Goal: Task Accomplishment & Management: Manage account settings

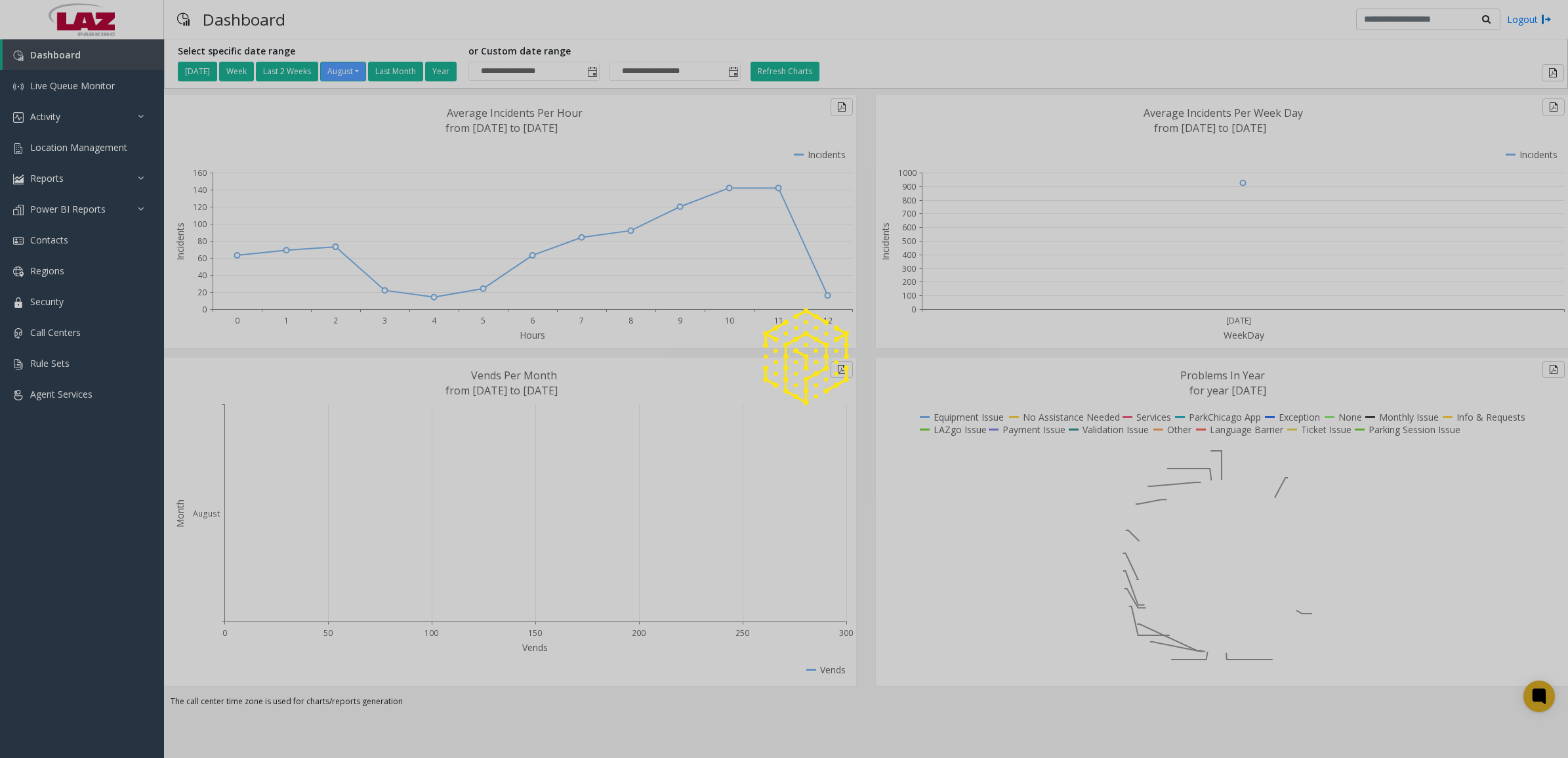
click at [75, 151] on div at bounding box center [784, 379] width 1568 height 758
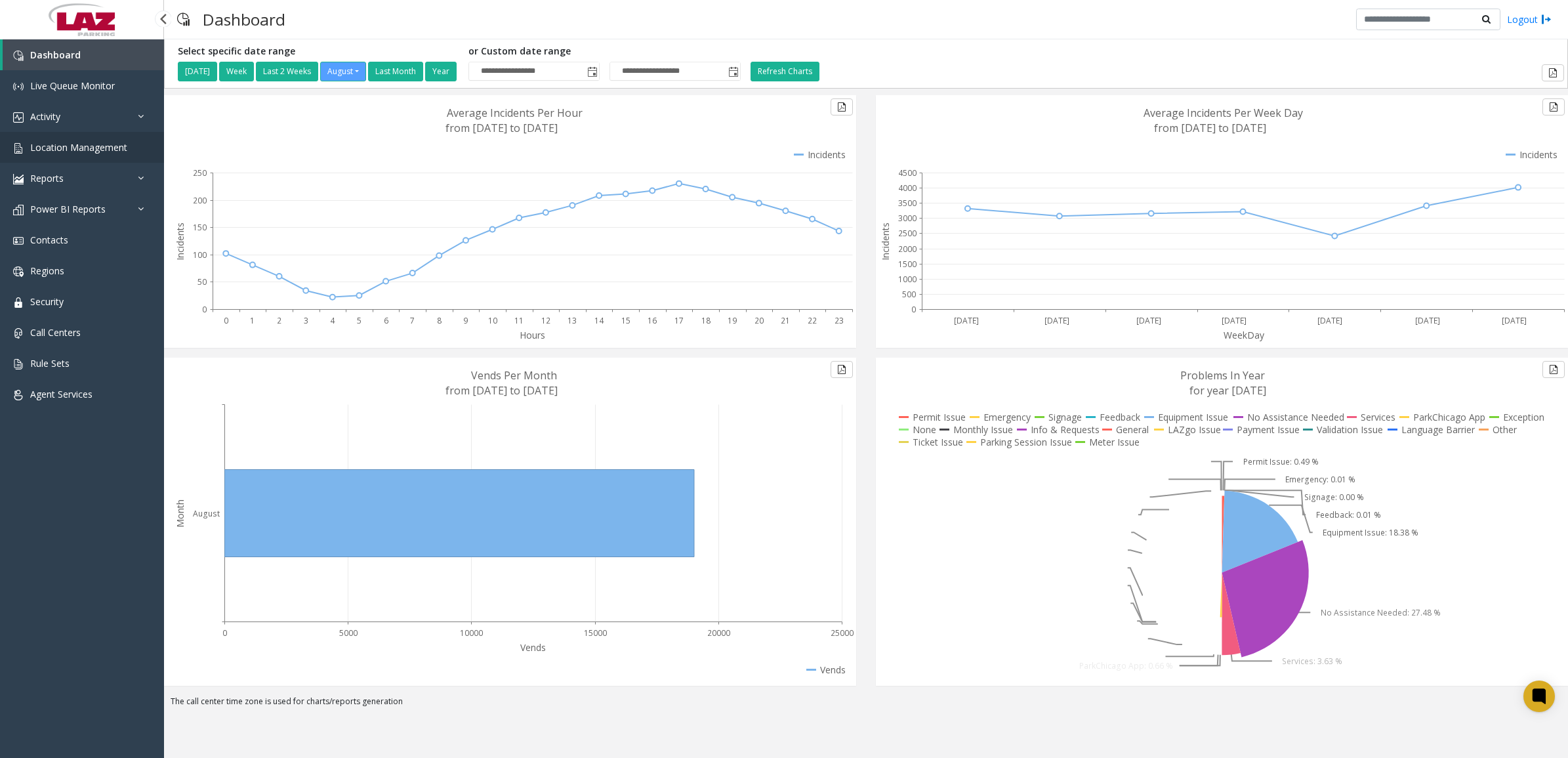
click at [82, 146] on span "Location Management" at bounding box center [79, 147] width 97 height 12
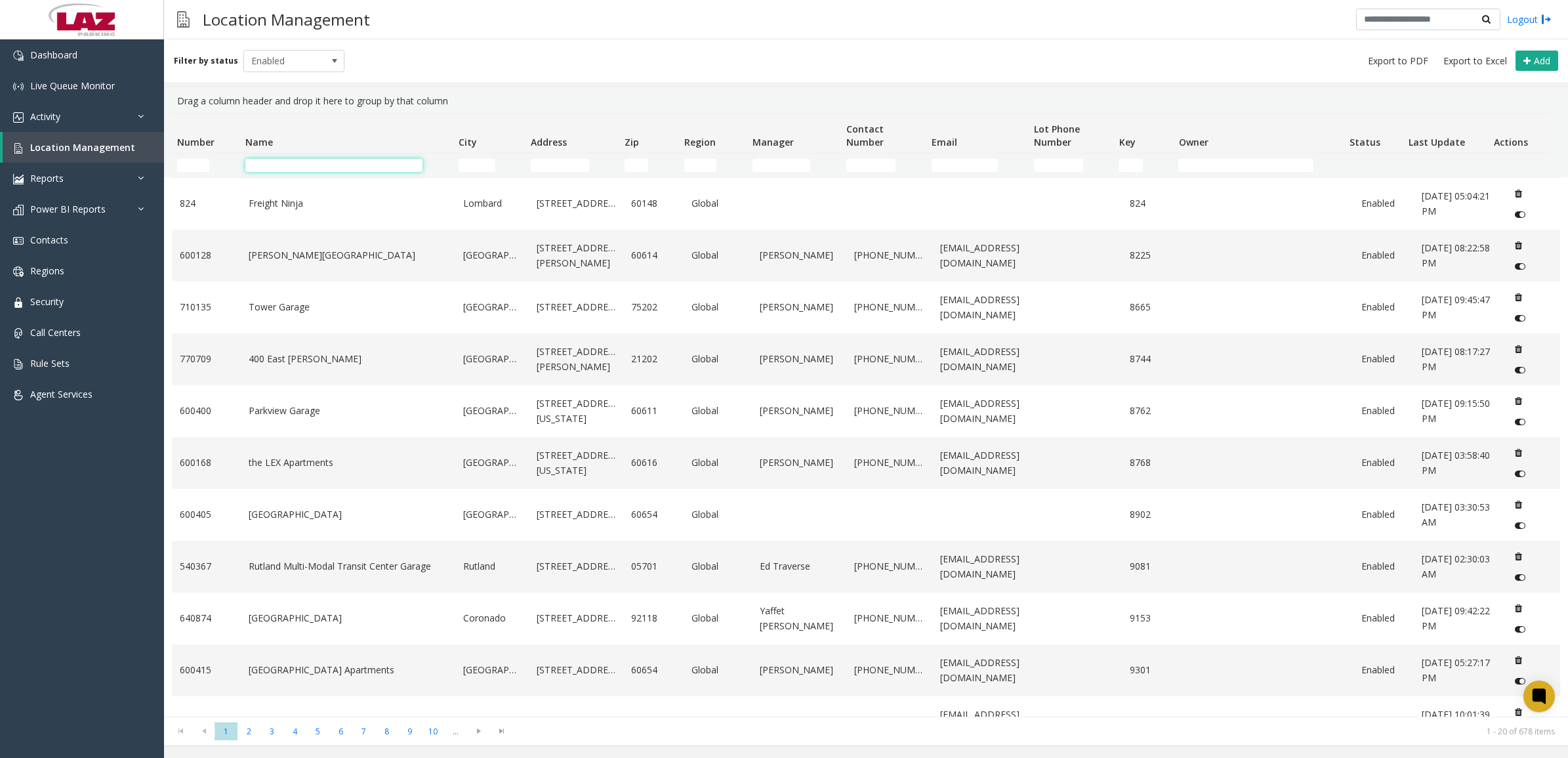
click at [284, 172] on input "Name Filter" at bounding box center [334, 165] width 177 height 13
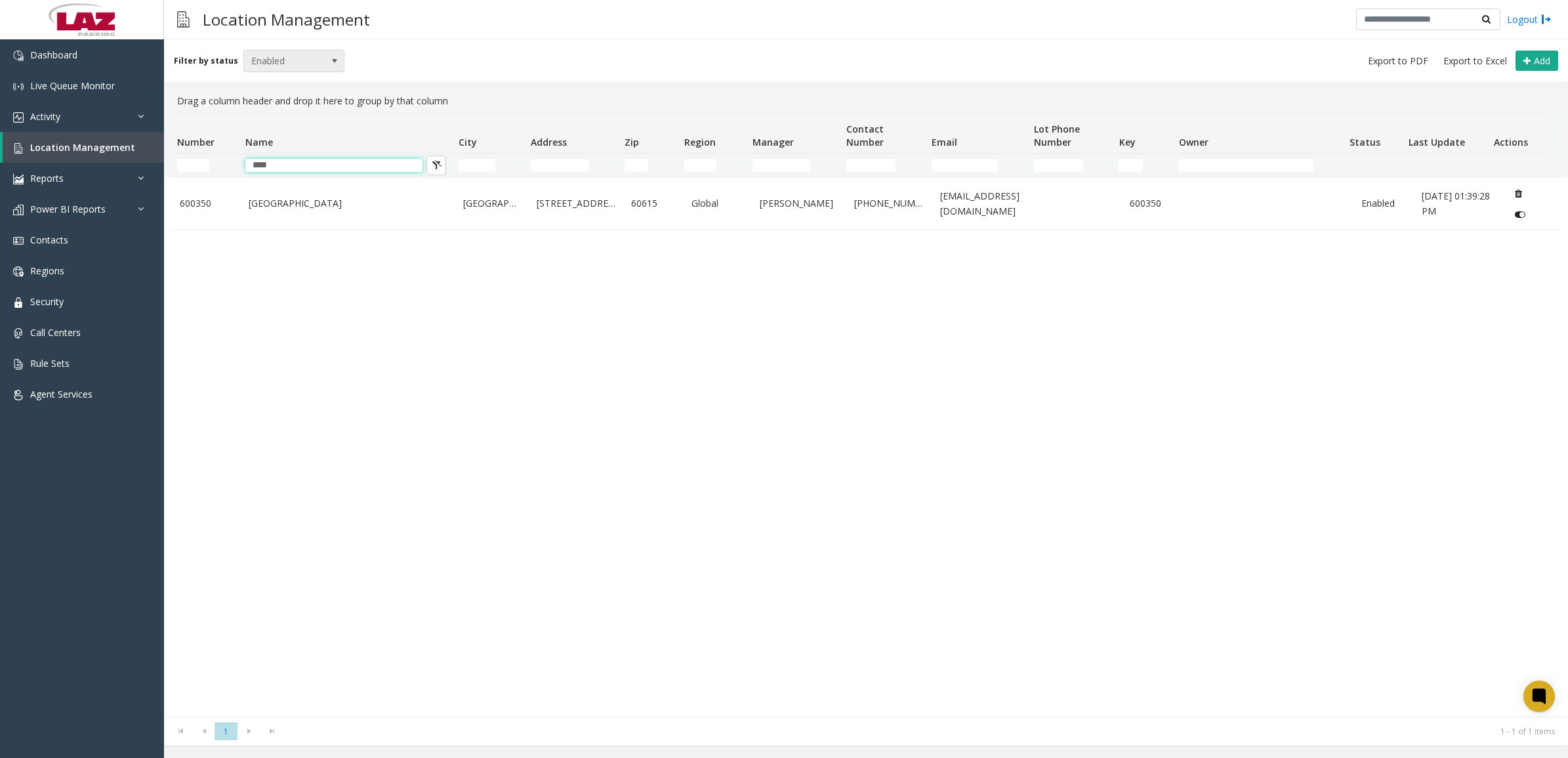
type input "****"
click at [287, 56] on span "Enabled" at bounding box center [284, 61] width 80 height 21
click at [290, 83] on li "All" at bounding box center [288, 82] width 97 height 17
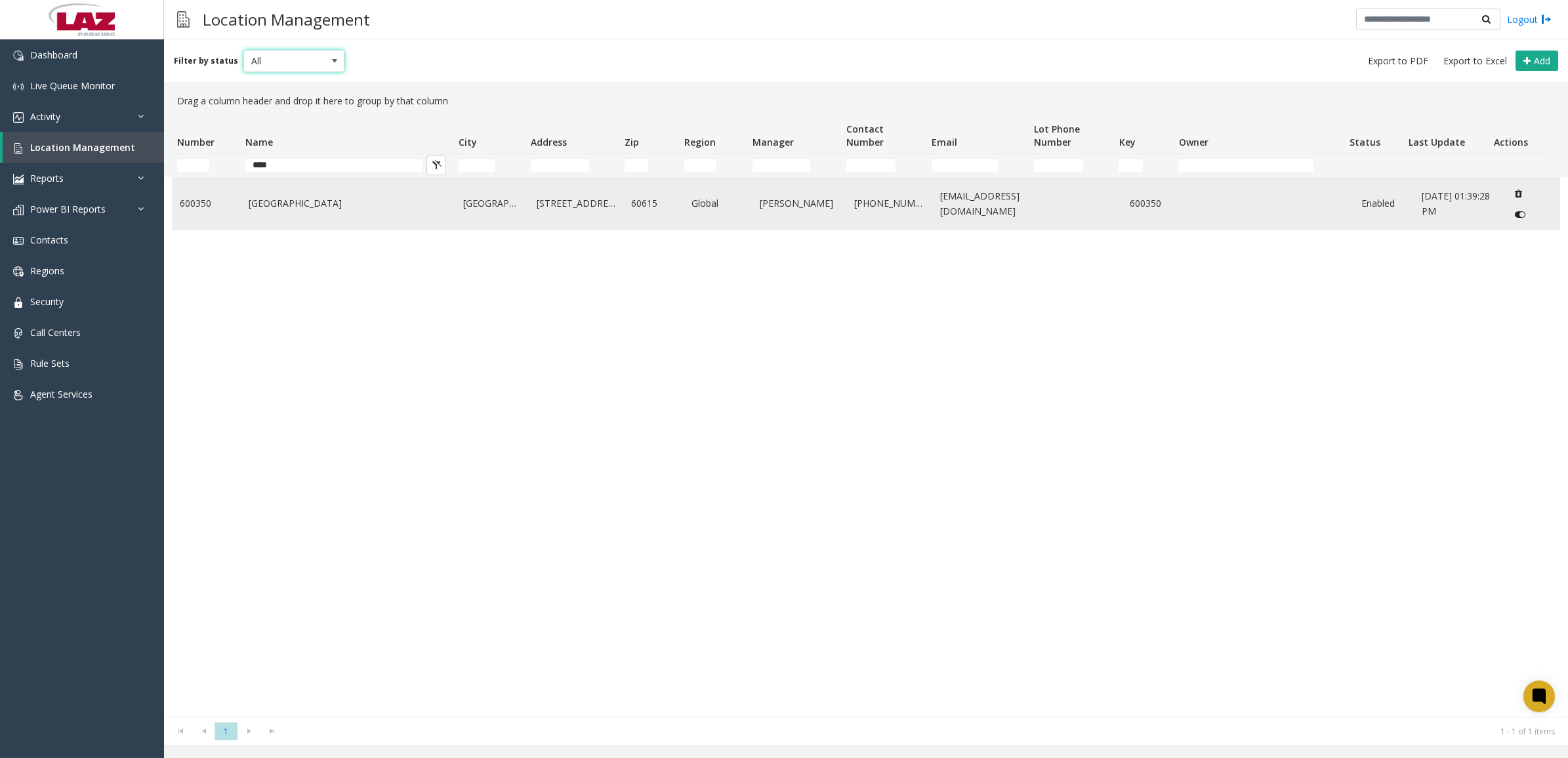
click at [371, 207] on link "[GEOGRAPHIC_DATA]" at bounding box center [348, 203] width 199 height 15
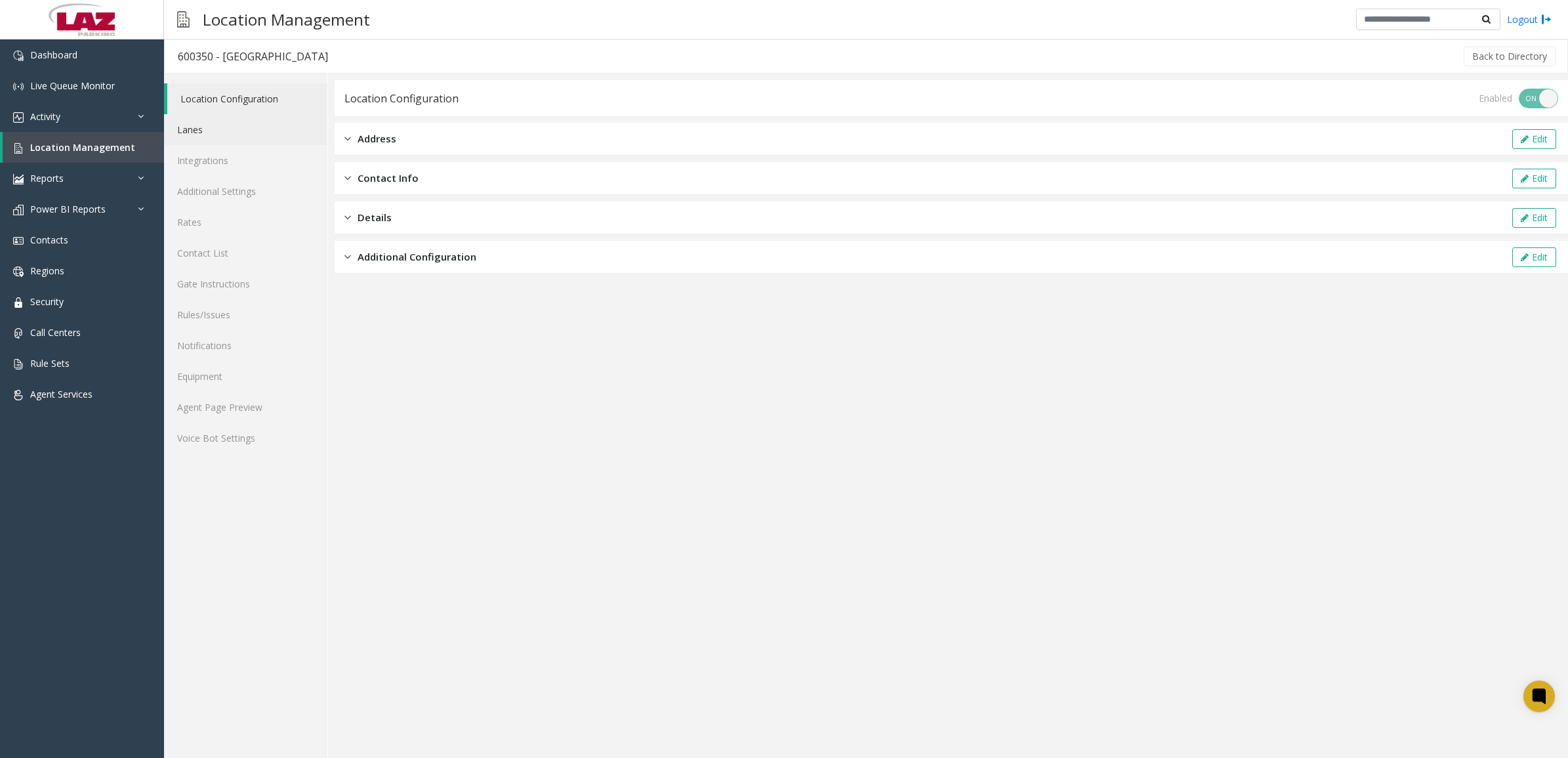
click at [235, 138] on link "Lanes" at bounding box center [245, 130] width 164 height 31
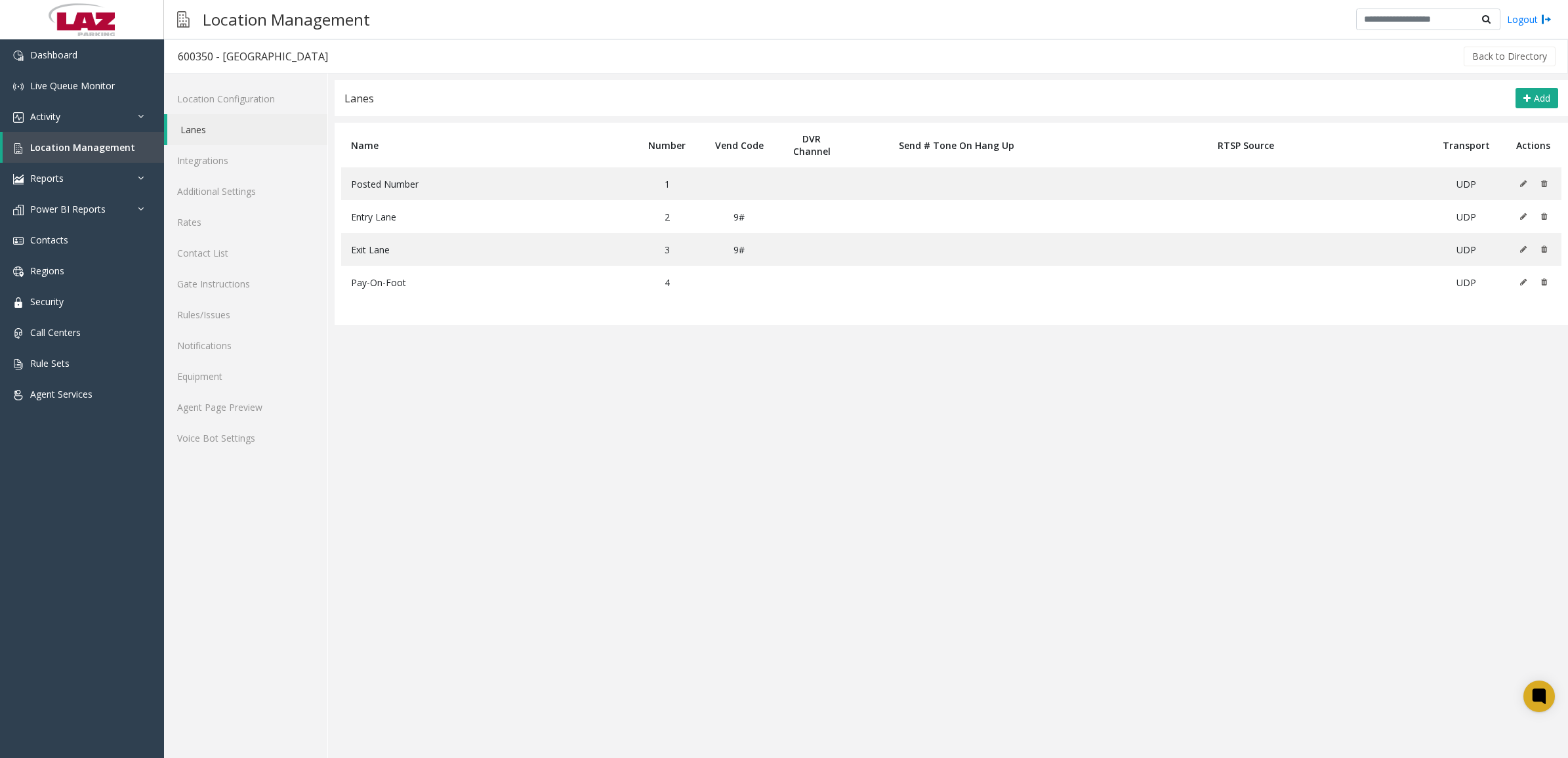
click at [201, 55] on div "600350 - [GEOGRAPHIC_DATA]" at bounding box center [252, 56] width 150 height 17
copy div "600350"
click at [206, 59] on div "600350 - [GEOGRAPHIC_DATA]" at bounding box center [252, 56] width 150 height 17
click at [205, 58] on div "600350 - [GEOGRAPHIC_DATA]" at bounding box center [252, 56] width 150 height 17
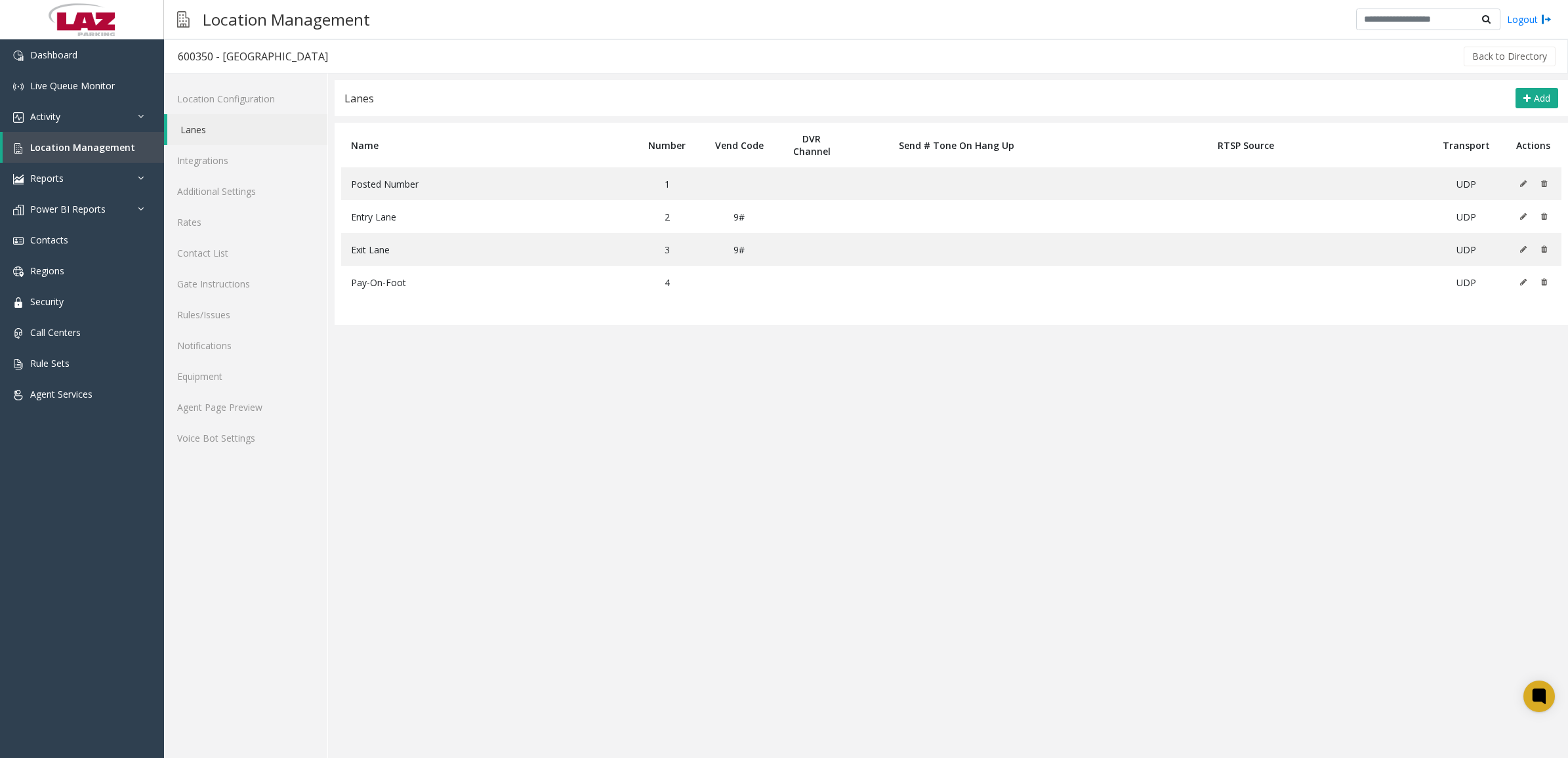
click at [198, 58] on div "600350 - [GEOGRAPHIC_DATA]" at bounding box center [252, 56] width 150 height 17
click at [196, 58] on div "600350 - [GEOGRAPHIC_DATA]" at bounding box center [252, 56] width 150 height 17
copy div "600350"
click at [1525, 103] on icon at bounding box center [1527, 99] width 7 height 10
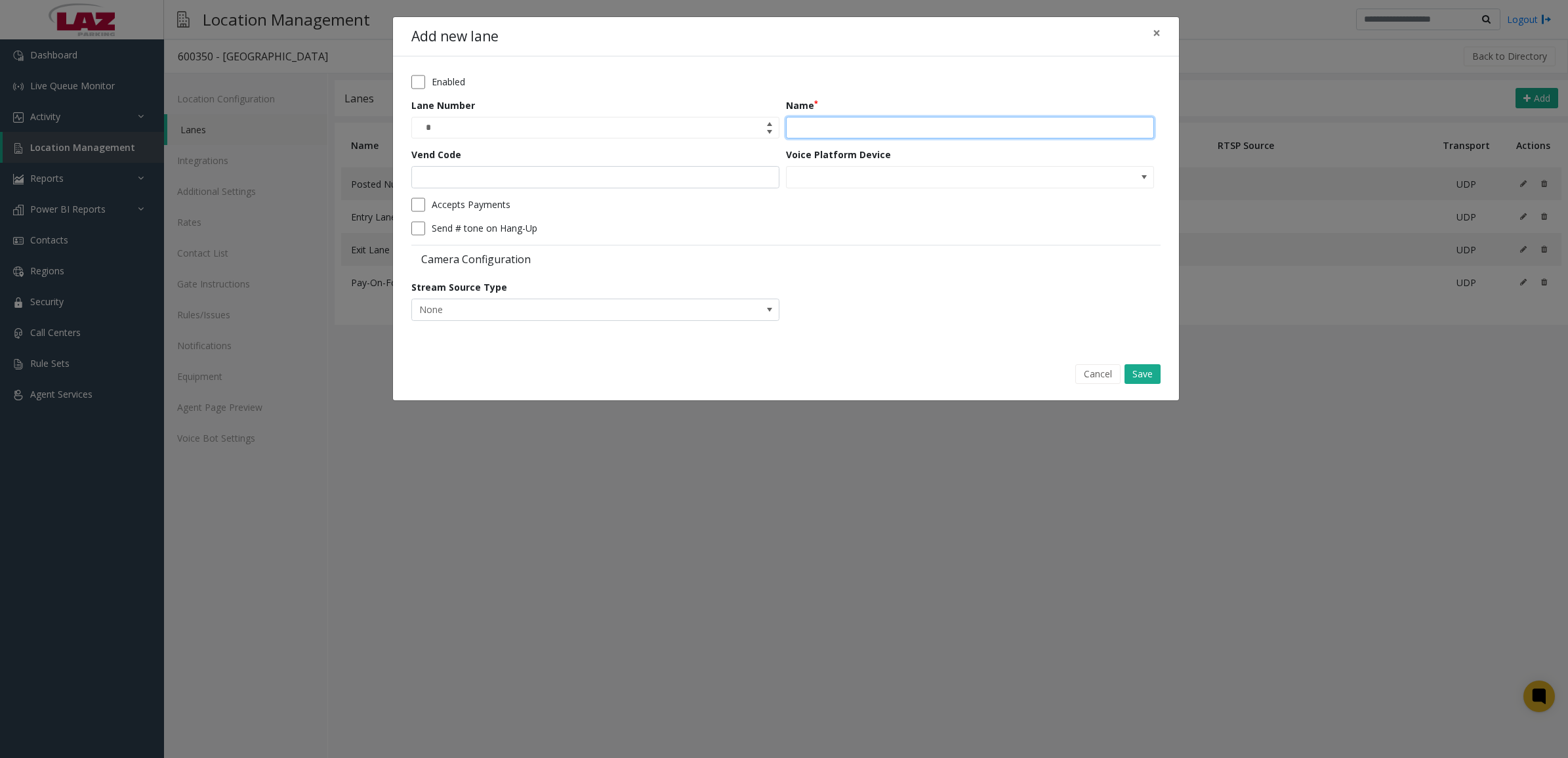
click at [839, 126] on input "Name" at bounding box center [970, 128] width 368 height 23
type input "**********"
click at [601, 180] on input "Vend Code" at bounding box center [595, 178] width 368 height 23
type input "**"
click at [1139, 378] on button "Save" at bounding box center [1143, 374] width 36 height 20
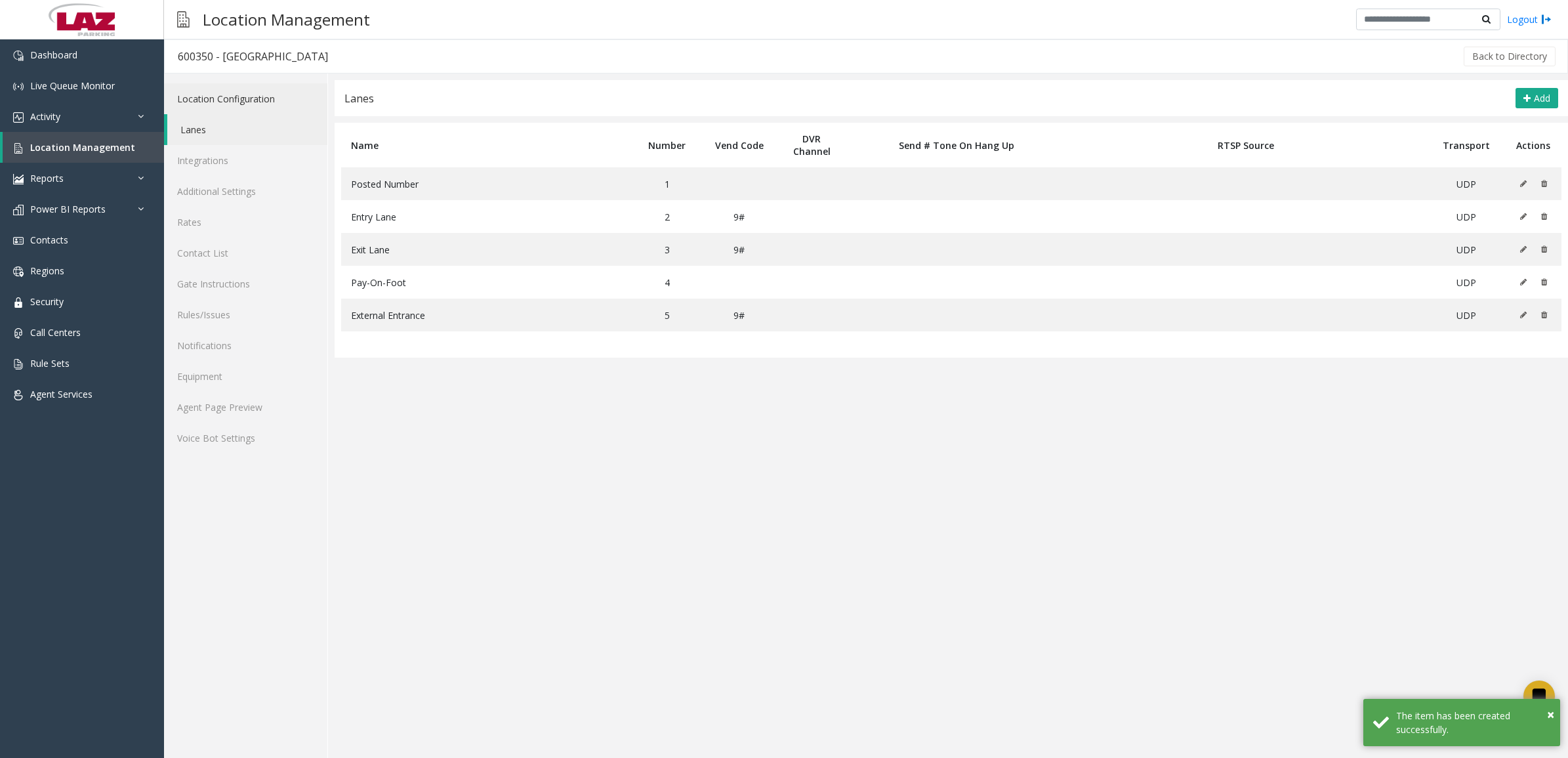
click at [198, 106] on link "Location Configuration" at bounding box center [245, 99] width 164 height 31
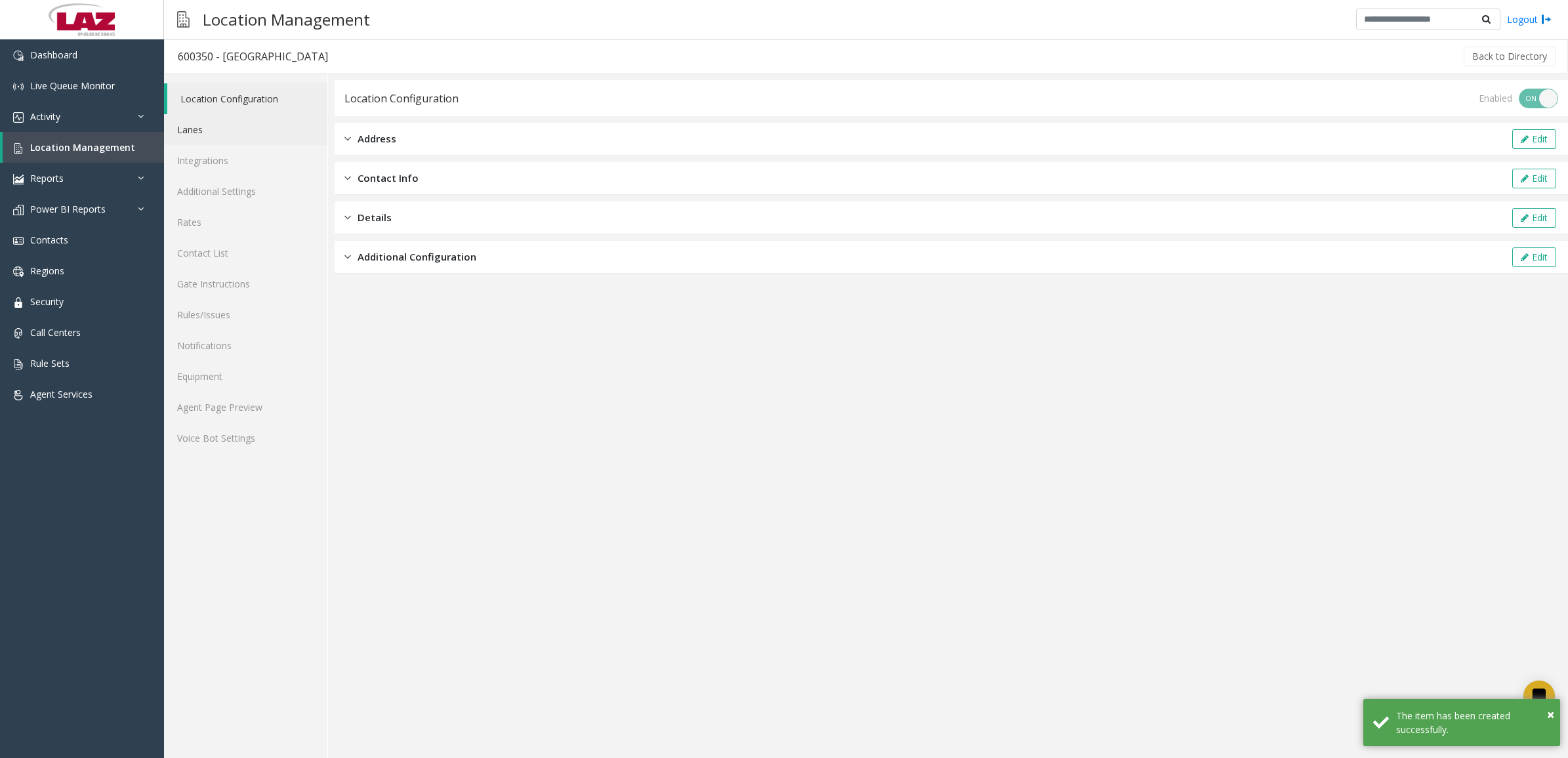
click at [226, 129] on link "Lanes" at bounding box center [245, 130] width 164 height 31
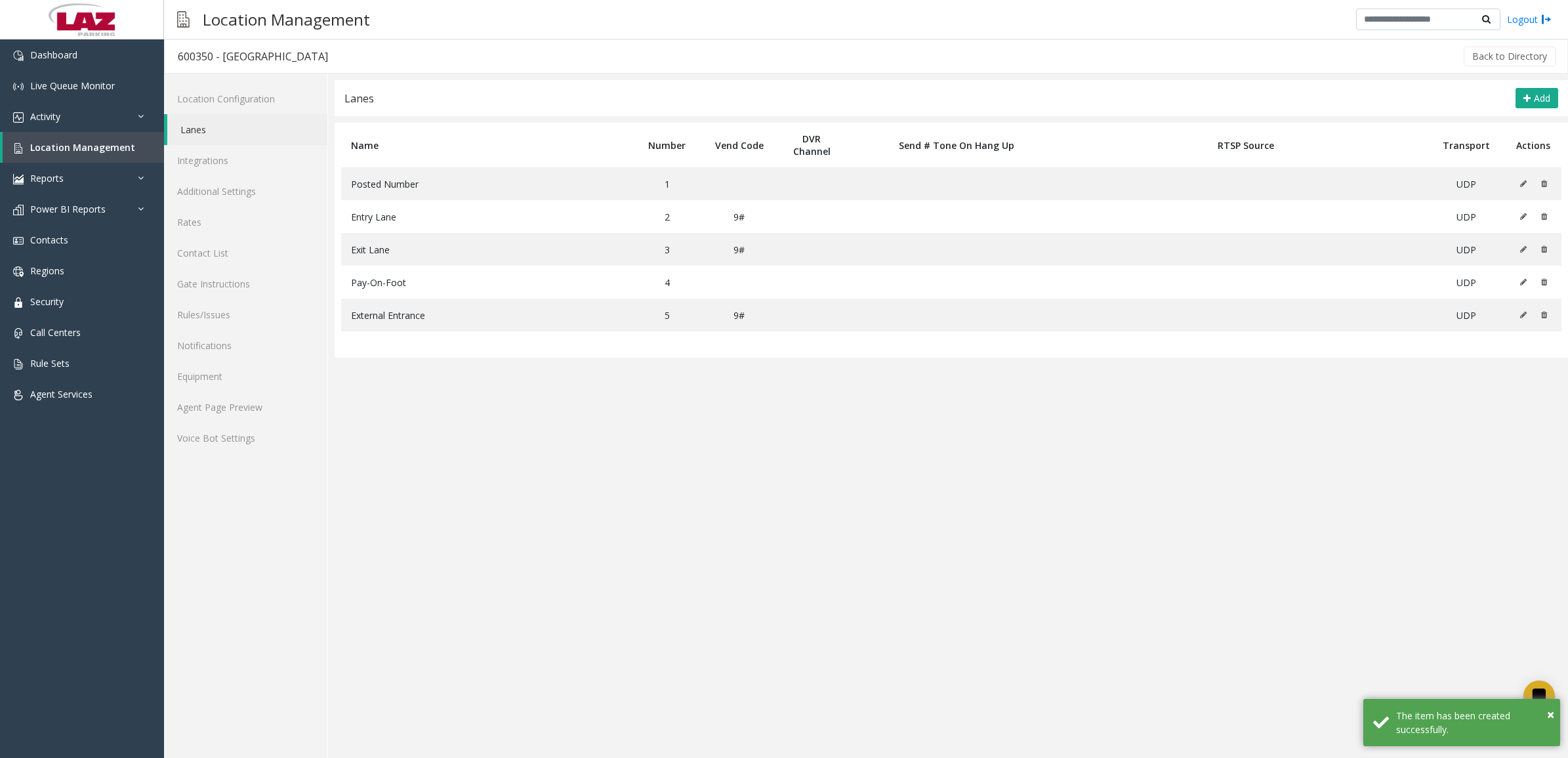
click at [200, 56] on div "600350 - [GEOGRAPHIC_DATA]" at bounding box center [252, 56] width 150 height 17
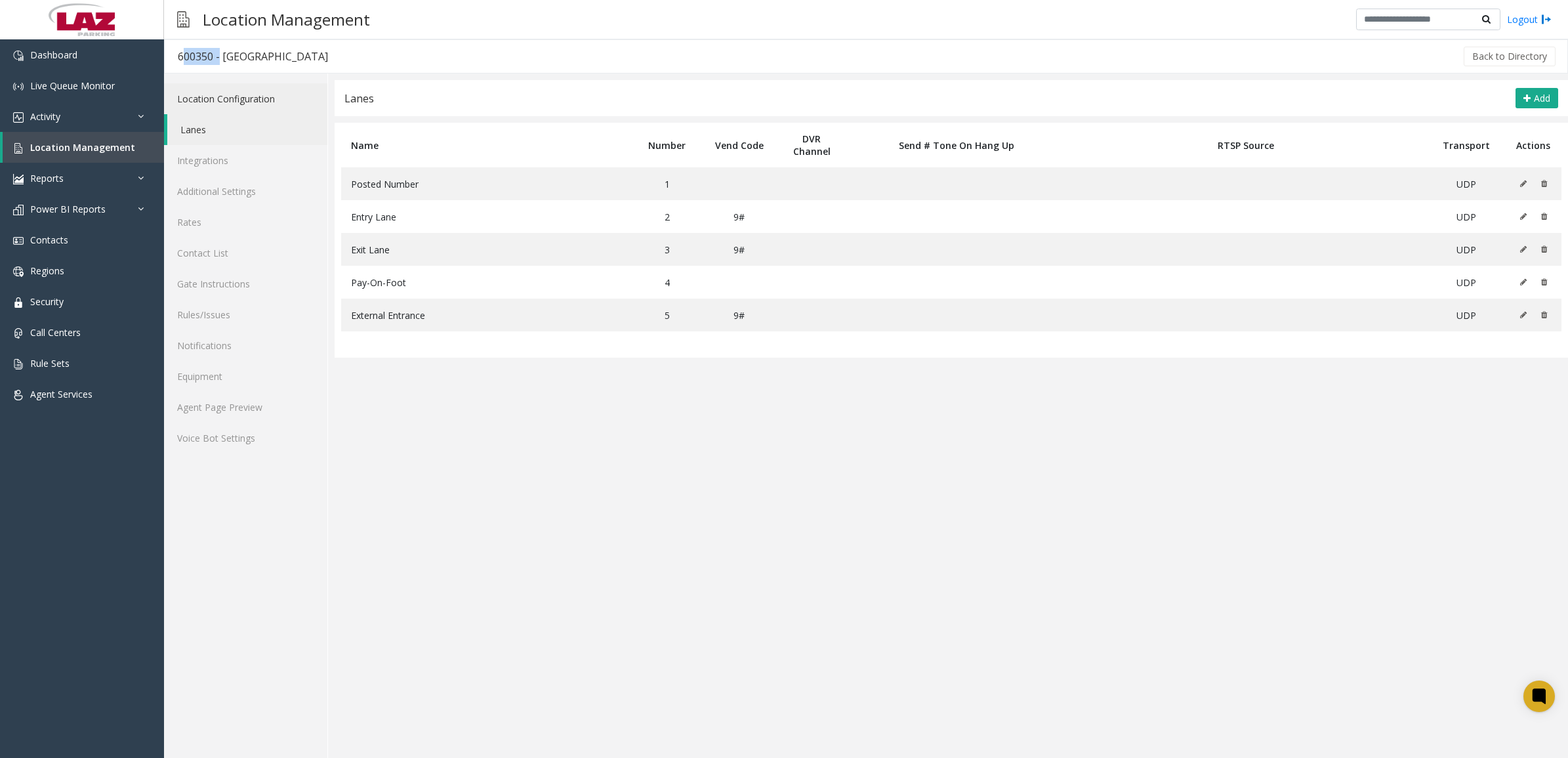
copy div "600350"
